Goal: Task Accomplishment & Management: Manage account settings

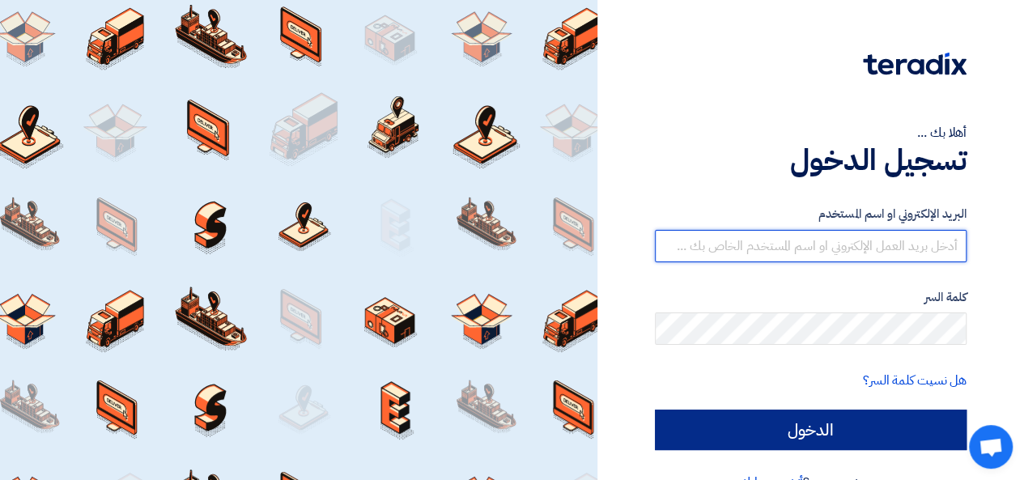
type input "[PERSON_NAME][EMAIL_ADDRESS][DOMAIN_NAME]"
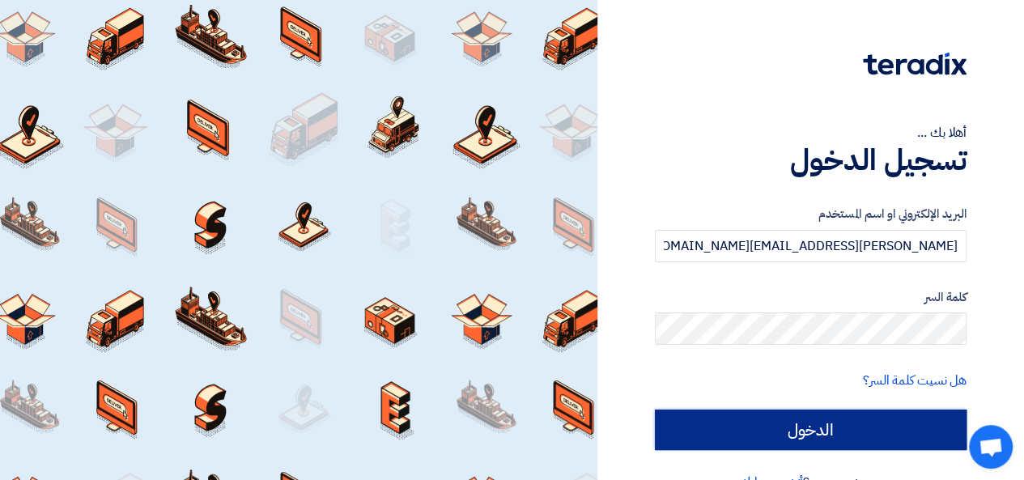
click at [793, 446] on input "الدخول" at bounding box center [811, 429] width 312 height 40
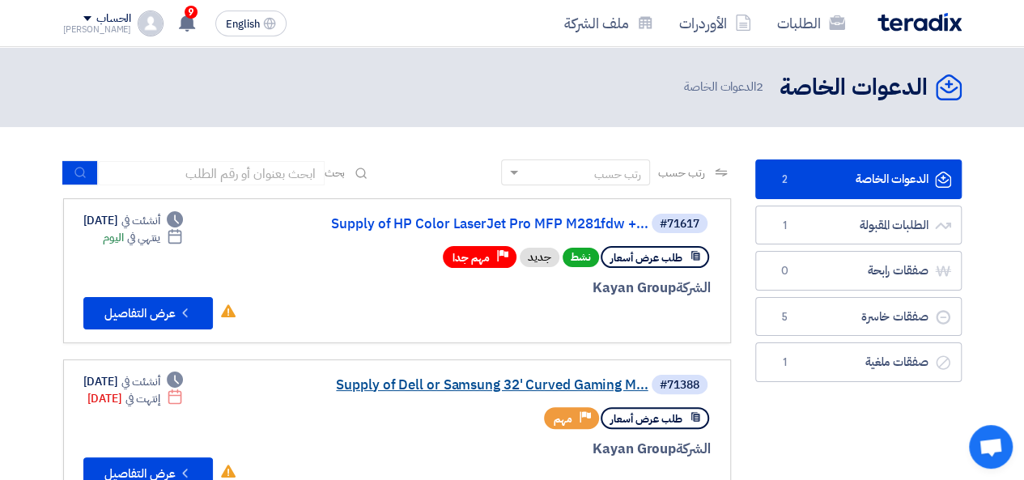
click at [421, 380] on link "Supply of Dell or Samsung 32' Curved Gaming M..." at bounding box center [486, 385] width 324 height 15
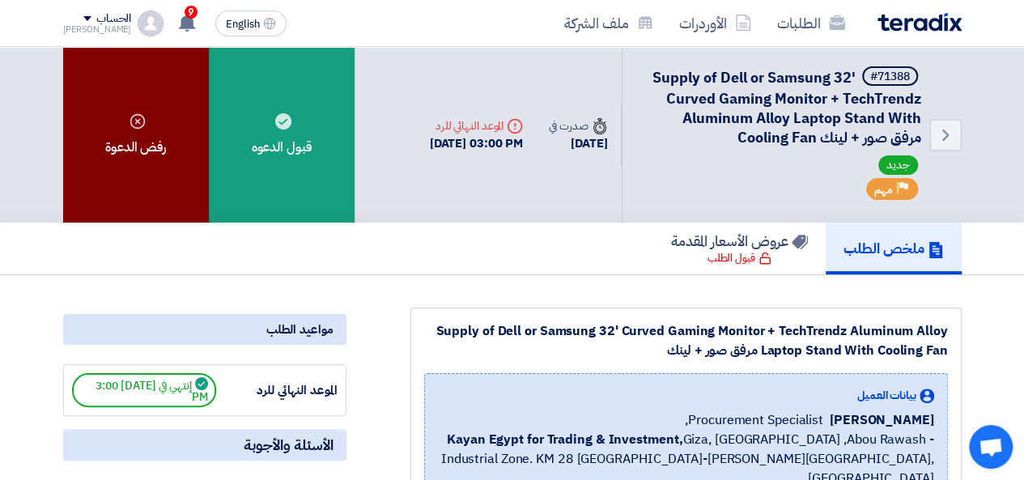
click at [125, 136] on div "رفض الدعوة" at bounding box center [136, 135] width 146 height 176
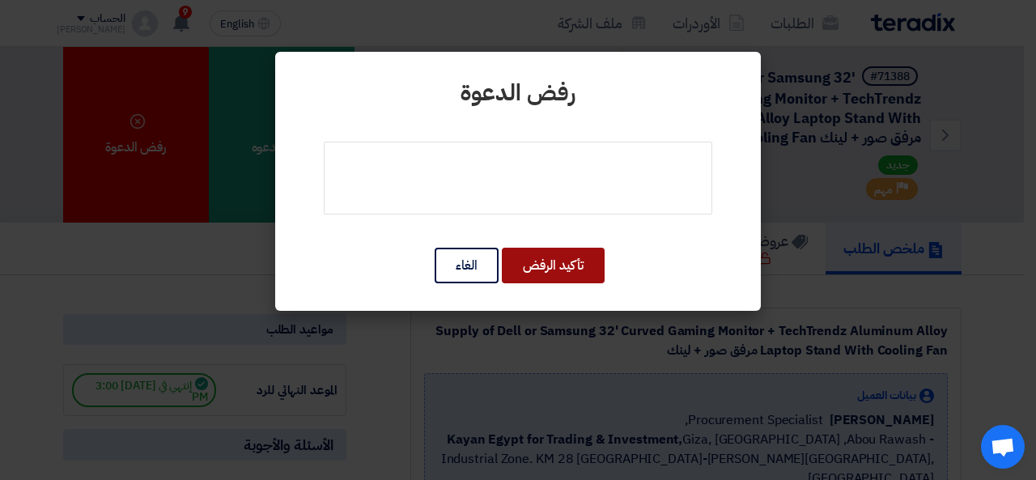
click at [557, 263] on button "تأكيد الرفض" at bounding box center [553, 266] width 103 height 36
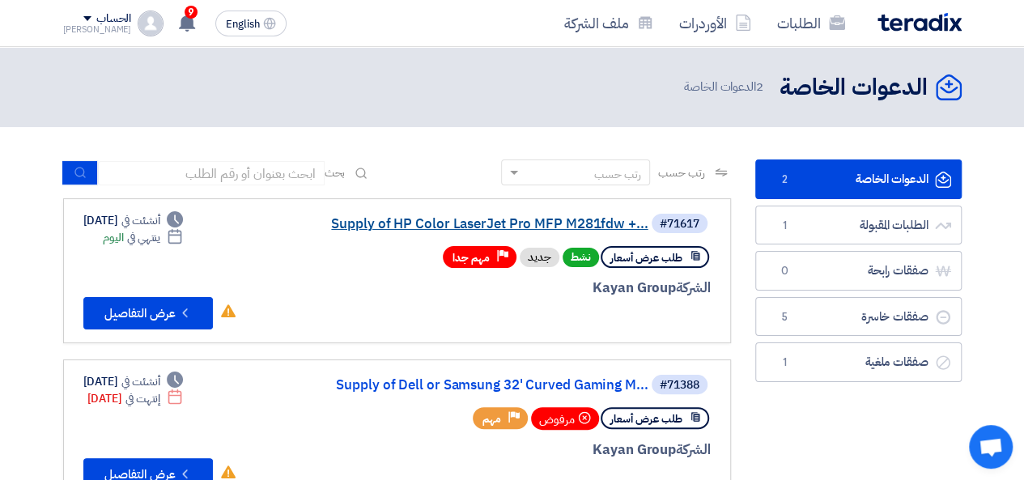
click at [359, 223] on link "Supply of HP Color LaserJet Pro MFP M281fdw +..." at bounding box center [486, 224] width 324 height 15
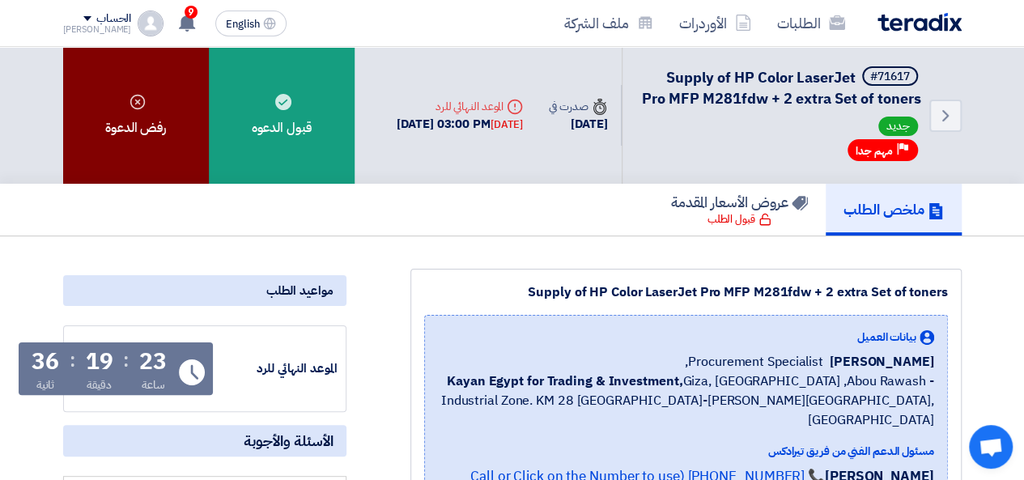
click at [110, 127] on div "رفض الدعوة" at bounding box center [136, 115] width 146 height 137
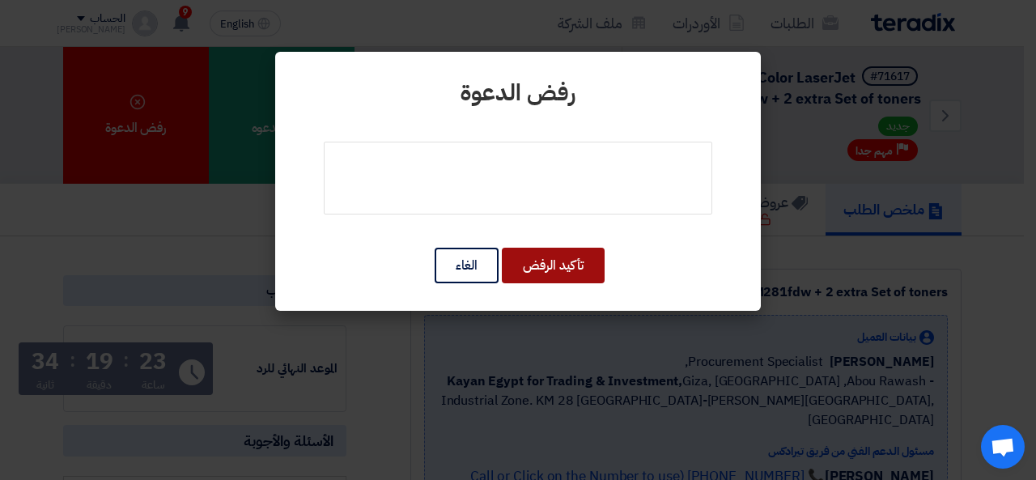
click at [544, 275] on button "تأكيد الرفض" at bounding box center [553, 266] width 103 height 36
